Goal: Communication & Community: Share content

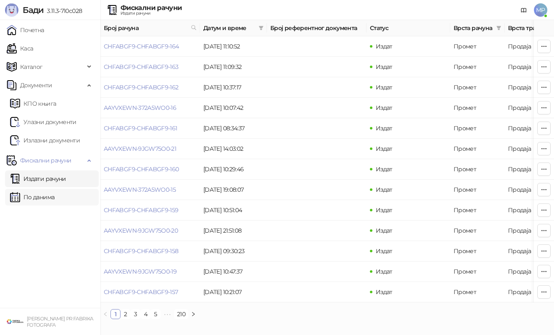
click at [54, 191] on link "По данима" at bounding box center [32, 197] width 44 height 17
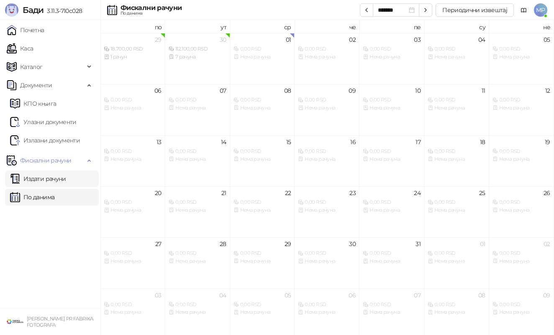
click at [59, 180] on link "Издати рачуни" at bounding box center [38, 179] width 56 height 17
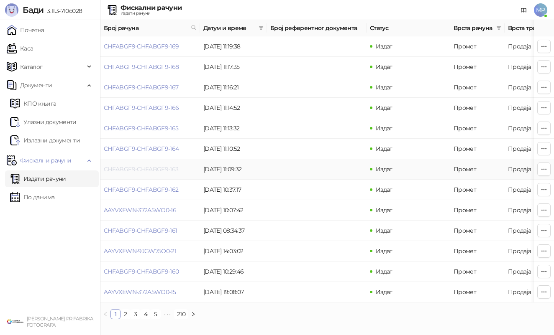
click at [159, 171] on link "CHFABGF9-CHFABGF9-163" at bounding box center [141, 170] width 75 height 8
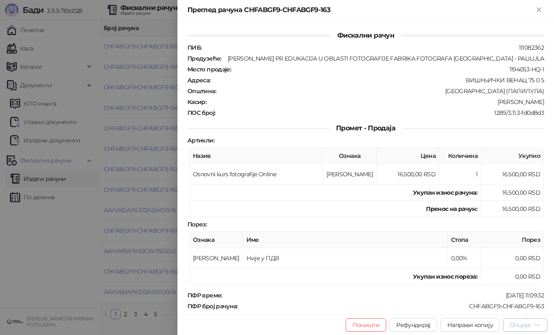
click at [517, 322] on div "Опције" at bounding box center [519, 326] width 21 height 8
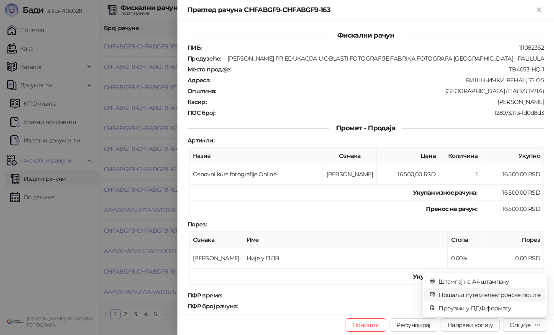
click at [491, 297] on span "Пошаљи путем електронске поште" at bounding box center [489, 295] width 102 height 9
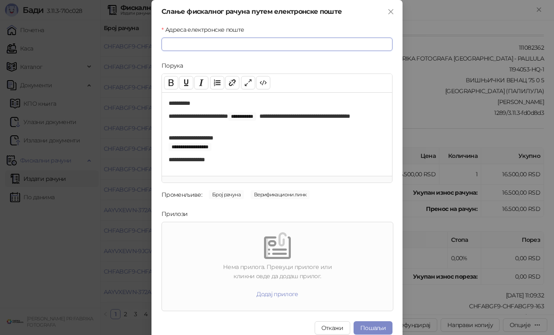
click at [308, 45] on input "Адреса електронске поште" at bounding box center [276, 44] width 231 height 13
paste input "**********"
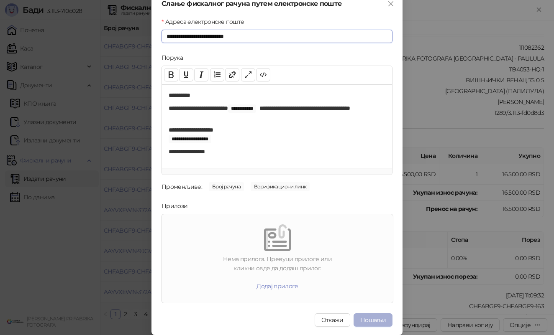
scroll to position [8, 0]
type input "**********"
click at [381, 321] on button "Пошаљи" at bounding box center [372, 320] width 39 height 13
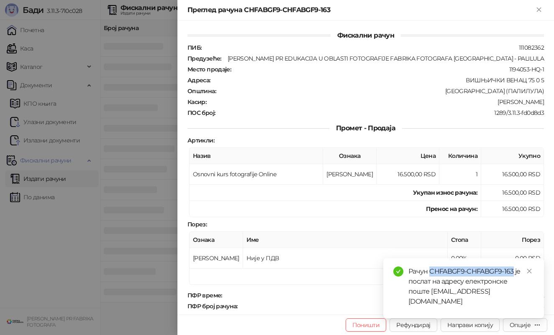
drag, startPoint x: 430, startPoint y: 271, endPoint x: 514, endPoint y: 269, distance: 84.1
click at [514, 269] on div "Рачун CHFABGF9-CHFABGF9-163 је послат на адресу електронске поште [EMAIL_ADDRES…" at bounding box center [470, 287] width 125 height 40
copy div "CHFABGF9-CHFABGF9-163"
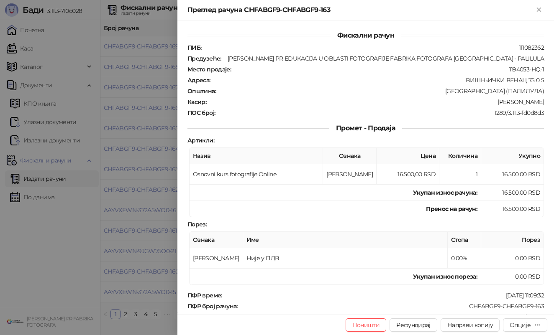
click at [136, 156] on div at bounding box center [277, 167] width 554 height 335
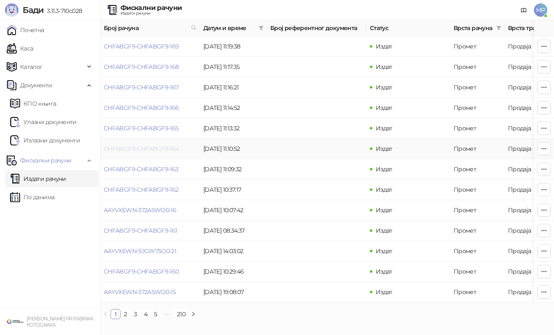
click at [170, 149] on link "CHFABGF9-CHFABGF9-164" at bounding box center [141, 149] width 75 height 8
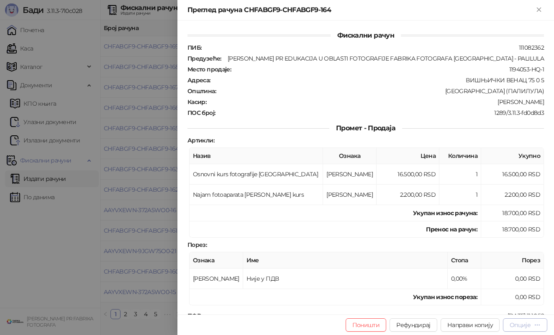
click at [525, 326] on div "Опције" at bounding box center [519, 326] width 21 height 8
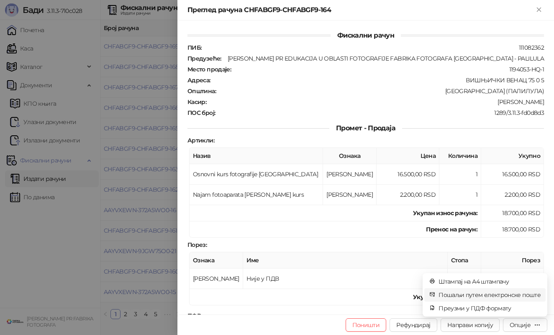
click at [494, 292] on span "Пошаљи путем електронске поште" at bounding box center [489, 295] width 102 height 9
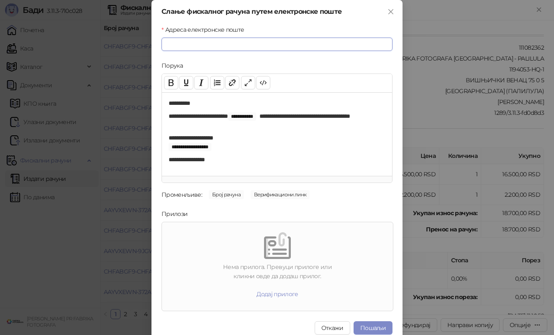
click at [344, 46] on input "Адреса електронске поште" at bounding box center [276, 44] width 231 height 13
paste input "**********"
type input "**********"
click at [376, 326] on button "Пошаљи" at bounding box center [372, 328] width 39 height 13
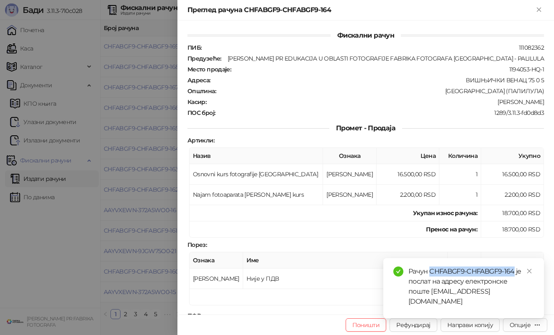
drag, startPoint x: 431, startPoint y: 273, endPoint x: 514, endPoint y: 272, distance: 83.7
click at [514, 272] on div "Рачун CHFABGF9-CHFABGF9-164 је послат на адресу електронске поште [EMAIL_ADDRES…" at bounding box center [470, 287] width 125 height 40
copy div "CHFABGF9-CHFABGF9-164"
click at [133, 212] on div at bounding box center [277, 167] width 554 height 335
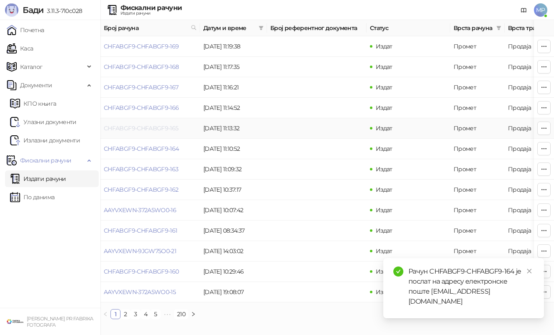
click at [172, 128] on link "CHFABGF9-CHFABGF9-165" at bounding box center [141, 129] width 75 height 8
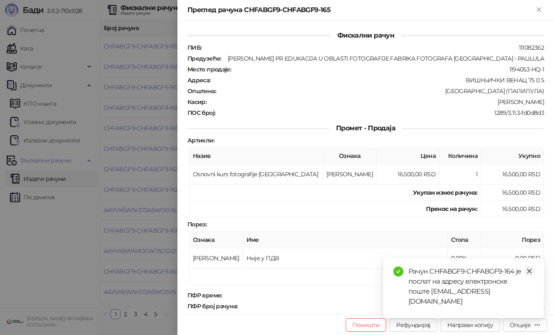
click at [531, 271] on icon "close" at bounding box center [529, 272] width 6 height 6
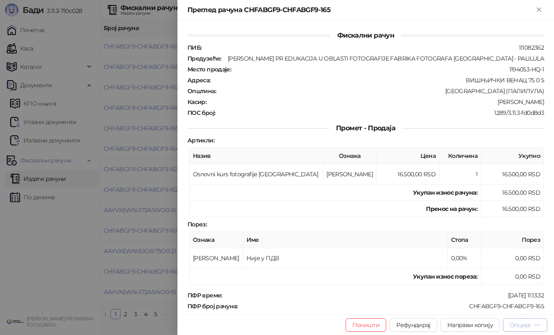
click at [514, 322] on div "Опције" at bounding box center [519, 326] width 21 height 8
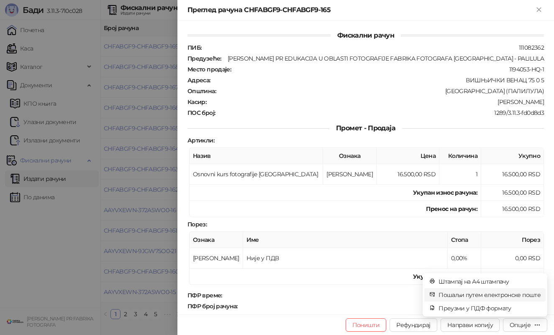
click at [501, 299] on span "Пошаљи путем електронске поште" at bounding box center [489, 295] width 102 height 9
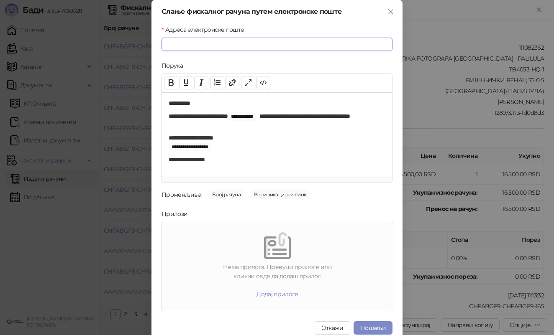
click at [341, 45] on input "Адреса електронске поште" at bounding box center [276, 44] width 231 height 13
paste input "**********"
type input "**********"
click at [381, 328] on button "Пошаљи" at bounding box center [372, 328] width 39 height 13
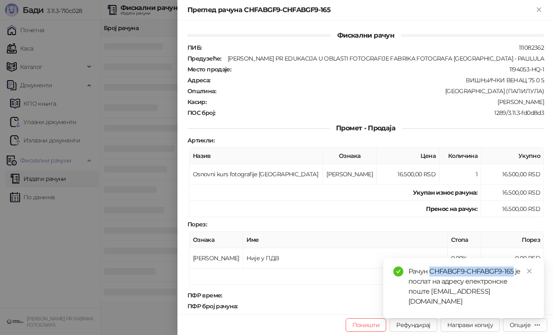
drag, startPoint x: 431, startPoint y: 283, endPoint x: 514, endPoint y: 278, distance: 82.9
click at [514, 278] on div "Рачун CHFABGF9-CHFABGF9-165 је послат на адресу електронске поште [EMAIL_ADDRES…" at bounding box center [470, 287] width 125 height 40
copy div "CHFABGF9-CHFABGF9-165"
click at [161, 128] on div at bounding box center [277, 167] width 554 height 335
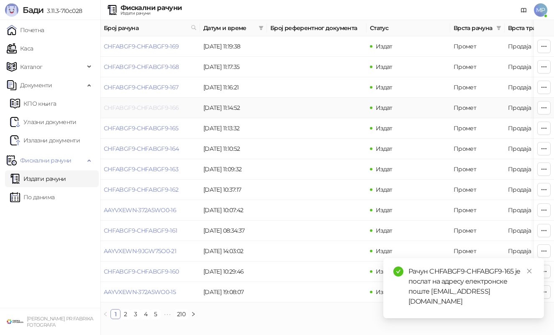
click at [168, 109] on link "CHFABGF9-CHFABGF9-166" at bounding box center [141, 108] width 75 height 8
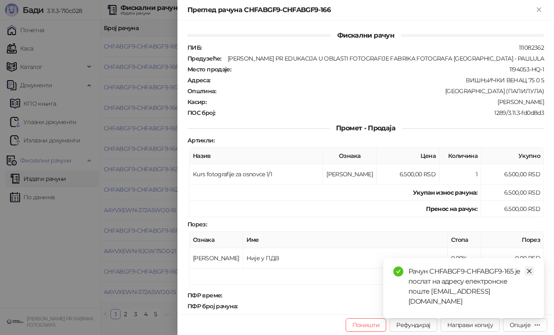
click at [530, 274] on icon "close" at bounding box center [529, 272] width 6 height 6
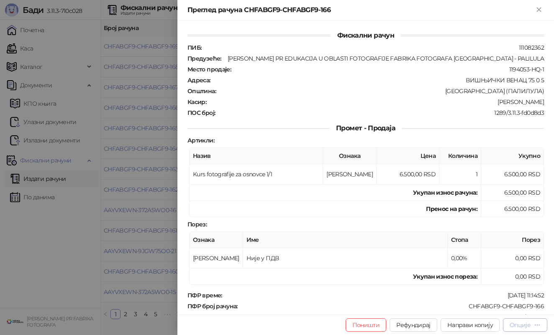
click at [525, 322] on div "Опције" at bounding box center [519, 326] width 21 height 8
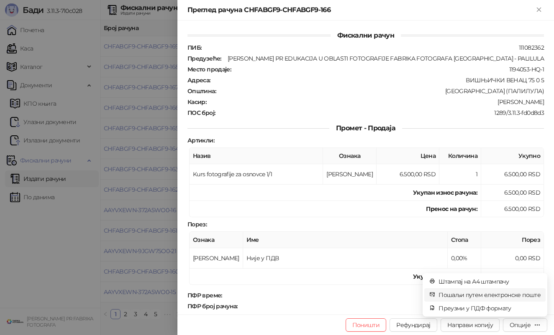
click at [502, 294] on span "Пошаљи путем електронске поште" at bounding box center [489, 295] width 102 height 9
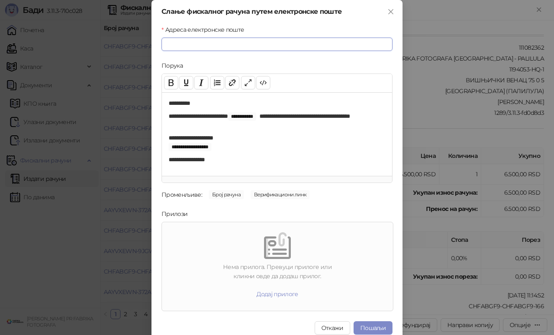
click at [359, 49] on input "Адреса електронске поште" at bounding box center [276, 44] width 231 height 13
paste input "**********"
type input "**********"
click at [378, 328] on button "Пошаљи" at bounding box center [372, 328] width 39 height 13
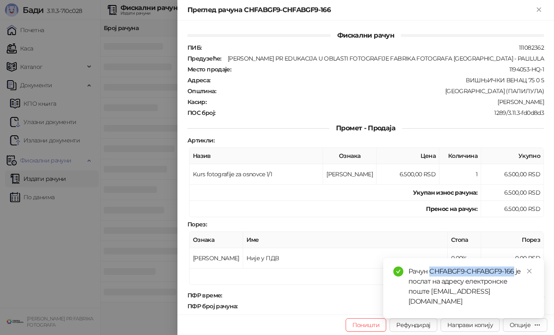
drag, startPoint x: 429, startPoint y: 271, endPoint x: 513, endPoint y: 270, distance: 84.1
click at [513, 270] on div "Рачун CHFABGF9-CHFABGF9-166 је послат на адресу електронске поште [EMAIL_ADDRES…" at bounding box center [470, 287] width 125 height 40
copy div "CHFABGF9-CHFABGF9-166"
click at [166, 202] on div at bounding box center [277, 167] width 554 height 335
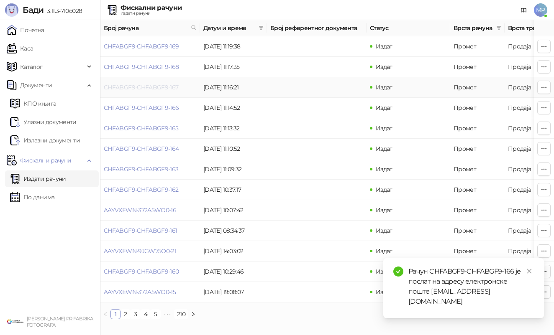
click at [167, 88] on link "CHFABGF9-CHFABGF9-167" at bounding box center [141, 88] width 75 height 8
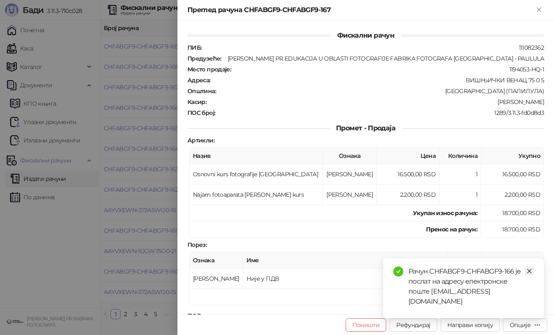
click at [529, 271] on icon "close" at bounding box center [529, 271] width 5 height 5
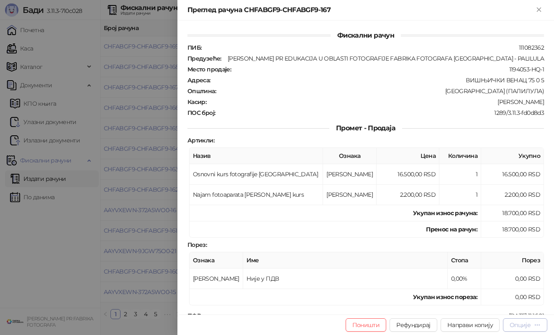
click at [516, 322] on div "Опције" at bounding box center [519, 326] width 21 height 8
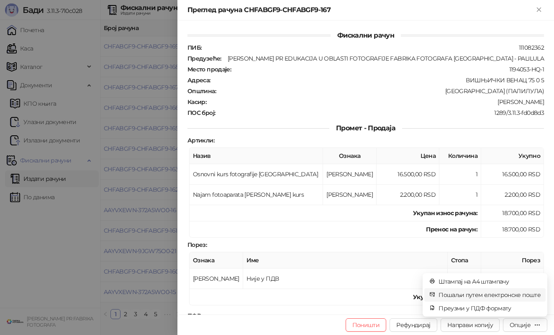
click at [471, 295] on span "Пошаљи путем електронске поште" at bounding box center [489, 295] width 102 height 9
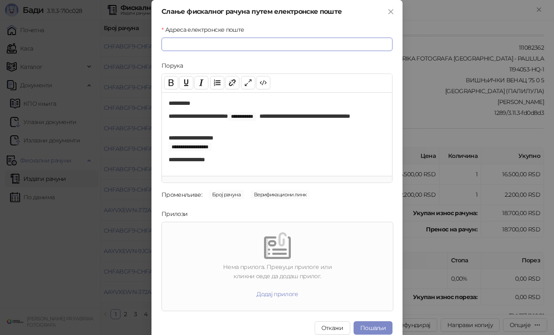
click at [315, 47] on input "Адреса електронске поште" at bounding box center [276, 44] width 231 height 13
paste input "**********"
type input "**********"
click at [374, 327] on button "Пошаљи" at bounding box center [372, 328] width 39 height 13
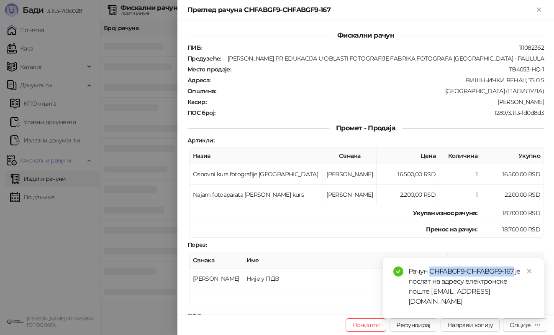
drag, startPoint x: 430, startPoint y: 280, endPoint x: 514, endPoint y: 277, distance: 84.5
click at [514, 277] on div "Рачун CHFABGF9-CHFABGF9-167 је послат на адресу електронске поште [EMAIL_ADDRES…" at bounding box center [470, 287] width 125 height 40
copy div "CHFABGF9-CHFABGF9-167"
click at [119, 91] on div at bounding box center [277, 167] width 554 height 335
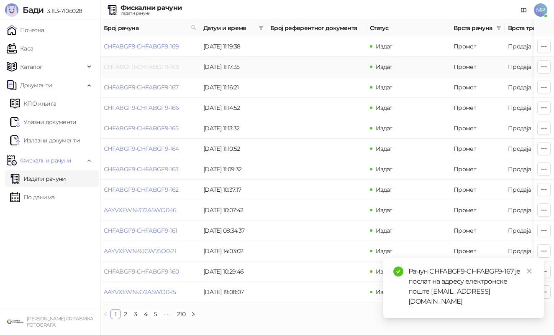
click at [158, 67] on link "CHFABGF9-CHFABGF9-168" at bounding box center [141, 67] width 75 height 8
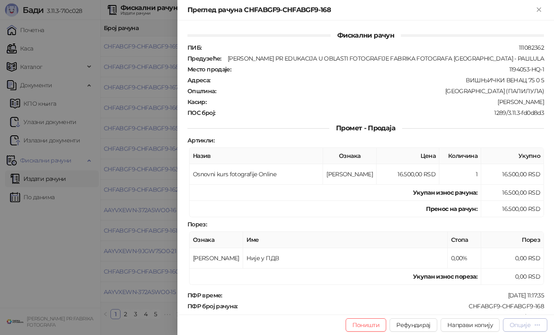
click at [529, 321] on button "Опције" at bounding box center [525, 325] width 44 height 13
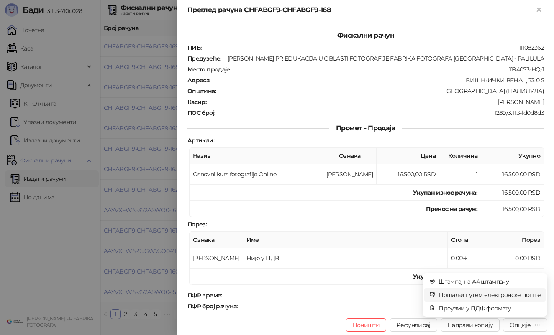
click at [510, 292] on span "Пошаљи путем електронске поште" at bounding box center [489, 295] width 102 height 9
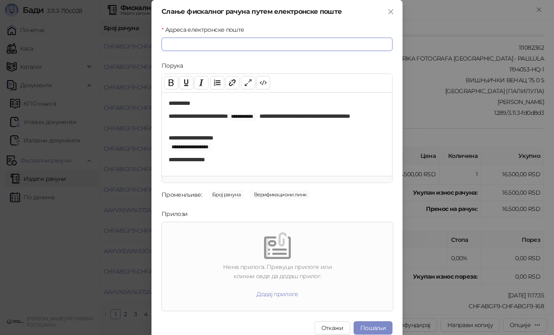
click at [330, 49] on input "Адреса електронске поште" at bounding box center [276, 44] width 231 height 13
paste input "**********"
type input "**********"
click at [364, 327] on button "Пошаљи" at bounding box center [372, 328] width 39 height 13
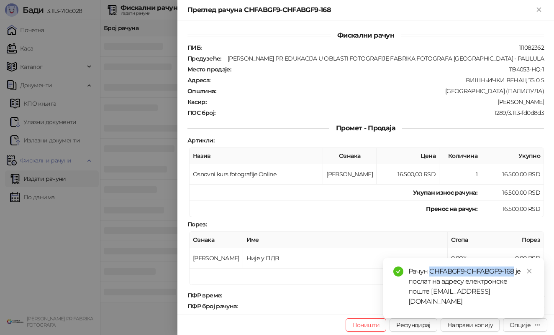
drag, startPoint x: 431, startPoint y: 281, endPoint x: 513, endPoint y: 281, distance: 81.6
click at [513, 281] on div "Рачун CHFABGF9-CHFABGF9-168 је послат на адресу електронске поште [EMAIL_ADDRES…" at bounding box center [470, 287] width 125 height 40
copy div "CHFABGF9-CHFABGF9-168"
click at [152, 56] on div at bounding box center [277, 167] width 554 height 335
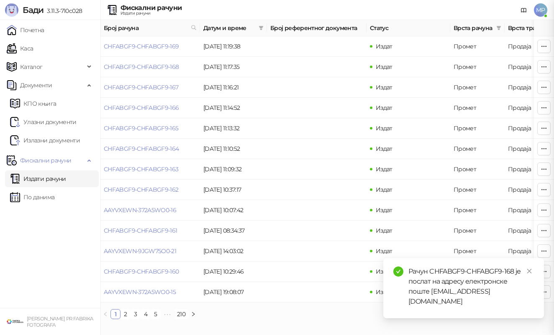
click at [159, 44] on link "CHFABGF9-CHFABGF9-169" at bounding box center [141, 47] width 75 height 8
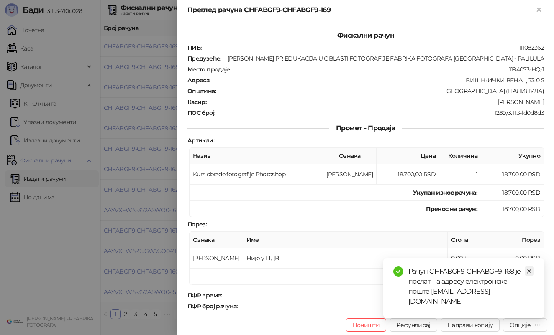
click at [532, 276] on link "Close" at bounding box center [529, 271] width 9 height 9
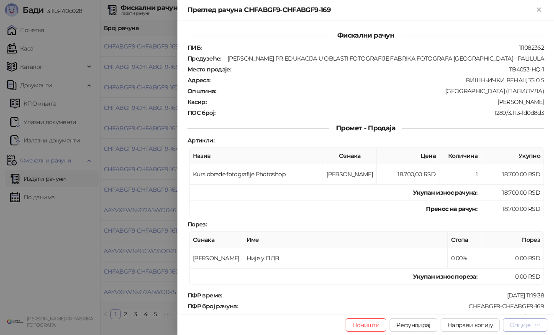
click at [526, 325] on div "Опције" at bounding box center [519, 326] width 21 height 8
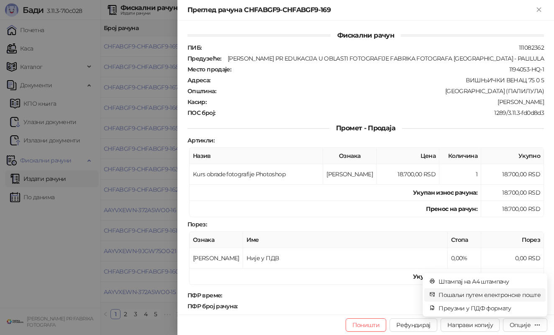
click at [491, 300] on li "Пошаљи путем електронске поште" at bounding box center [484, 295] width 121 height 13
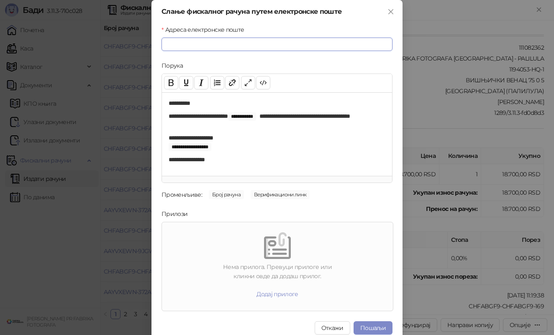
click at [364, 48] on input "Адреса електронске поште" at bounding box center [276, 44] width 231 height 13
paste input "**********"
type input "**********"
click at [168, 128] on div "**********" at bounding box center [277, 134] width 230 height 84
click at [376, 327] on button "Пошаљи" at bounding box center [372, 328] width 39 height 13
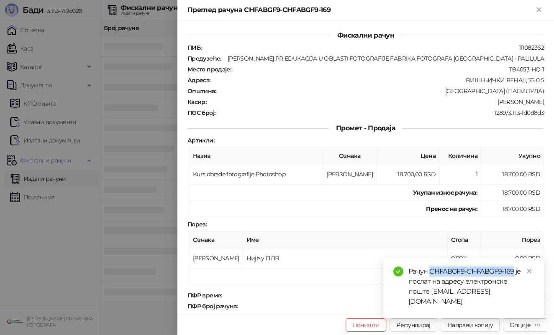
drag, startPoint x: 429, startPoint y: 280, endPoint x: 515, endPoint y: 278, distance: 85.8
click at [515, 278] on div "Рачун CHFABGF9-CHFABGF9-169 је послат на адресу електронске поште [EMAIL_ADDRES…" at bounding box center [470, 287] width 125 height 40
copy div "CHFABGF9-CHFABGF9-169"
